Goal: Navigation & Orientation: Find specific page/section

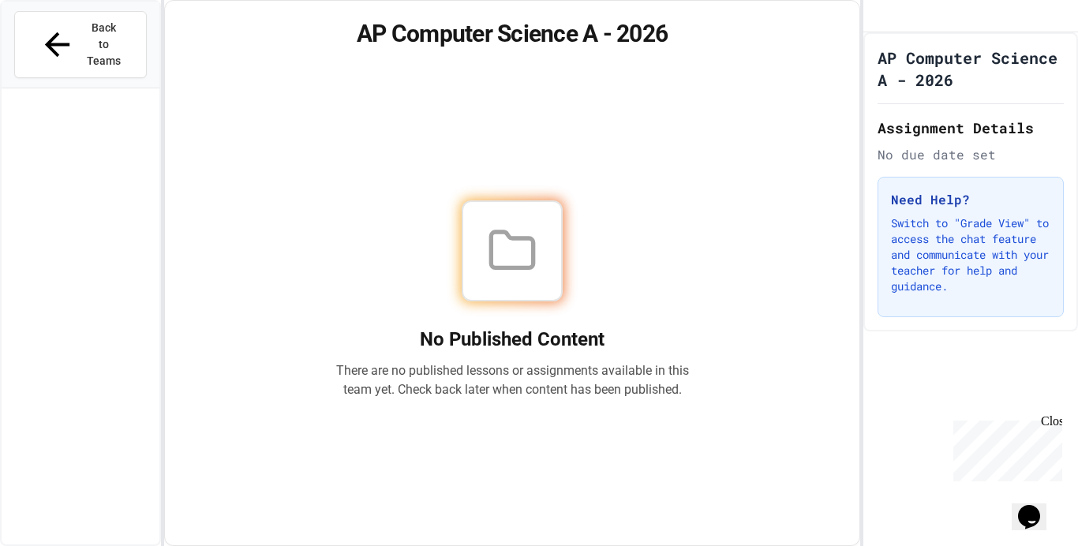
click at [776, 208] on div "No Published Content There are no published lessons or assignments available in…" at bounding box center [512, 299] width 657 height 453
